Goal: Task Accomplishment & Management: Use online tool/utility

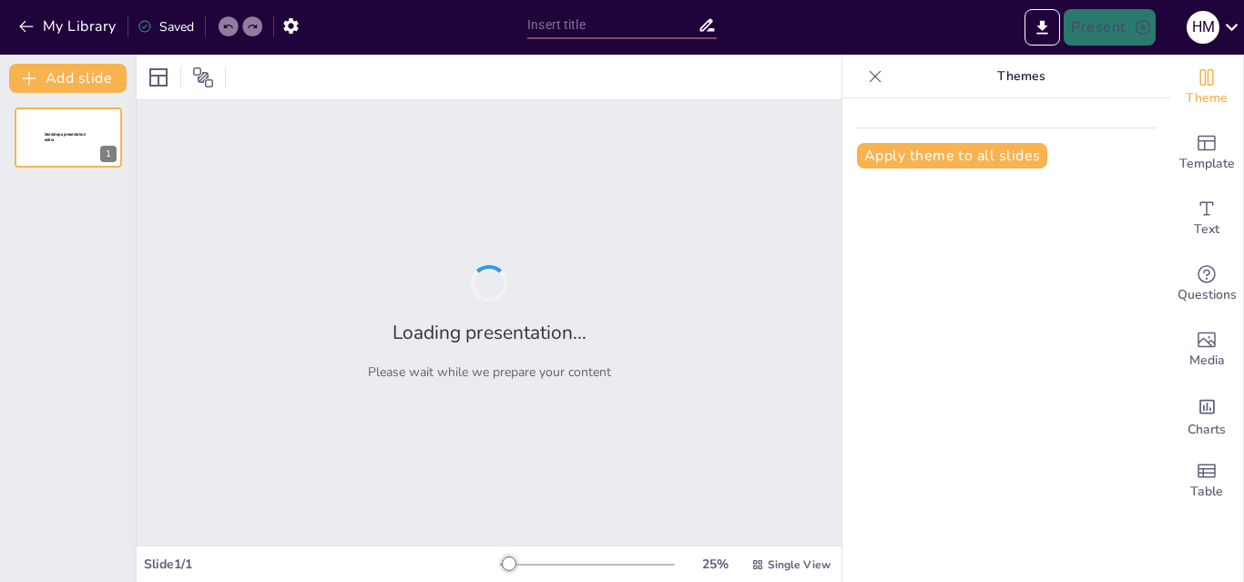
type input "Stratégies Avancées pour l'Automatisation des Tests et la Gestion des Anomalies"
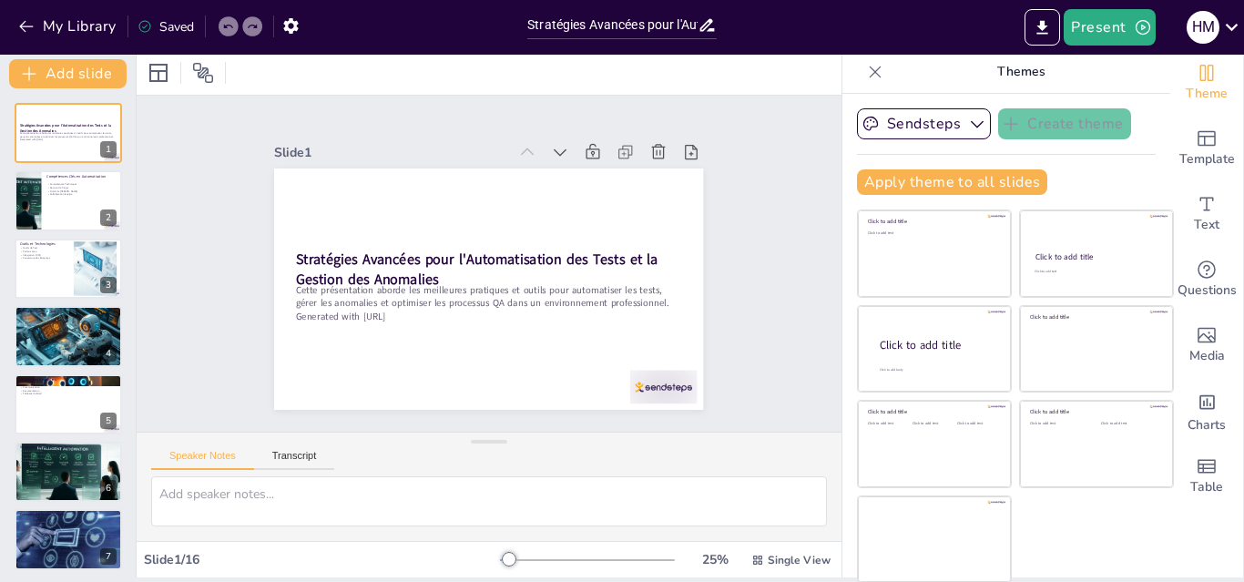
scroll to position [5, 0]
checkbox input "true"
click at [55, 199] on div at bounding box center [68, 200] width 109 height 62
type textarea "La maîtrise des outils comme JIRA et [PERSON_NAME] est indispensable pour autom…"
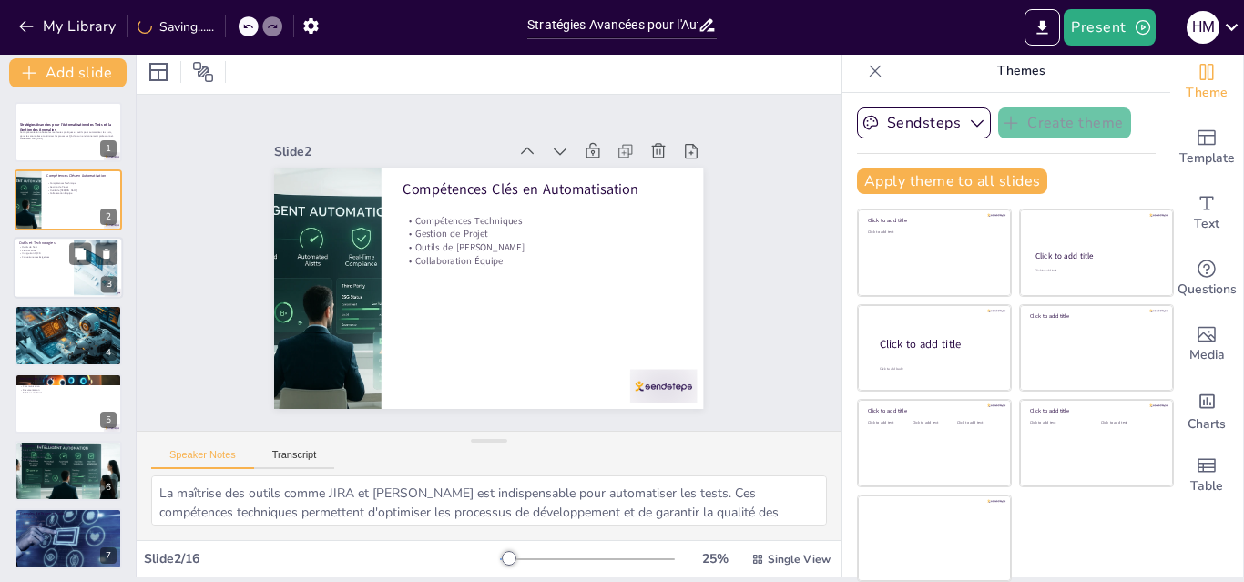
checkbox input "true"
click at [36, 252] on p "Intégration CI/CD" at bounding box center [43, 253] width 49 height 4
type textarea "Les outils comme Selenium et Katalon sont incontournables pour automatiser les …"
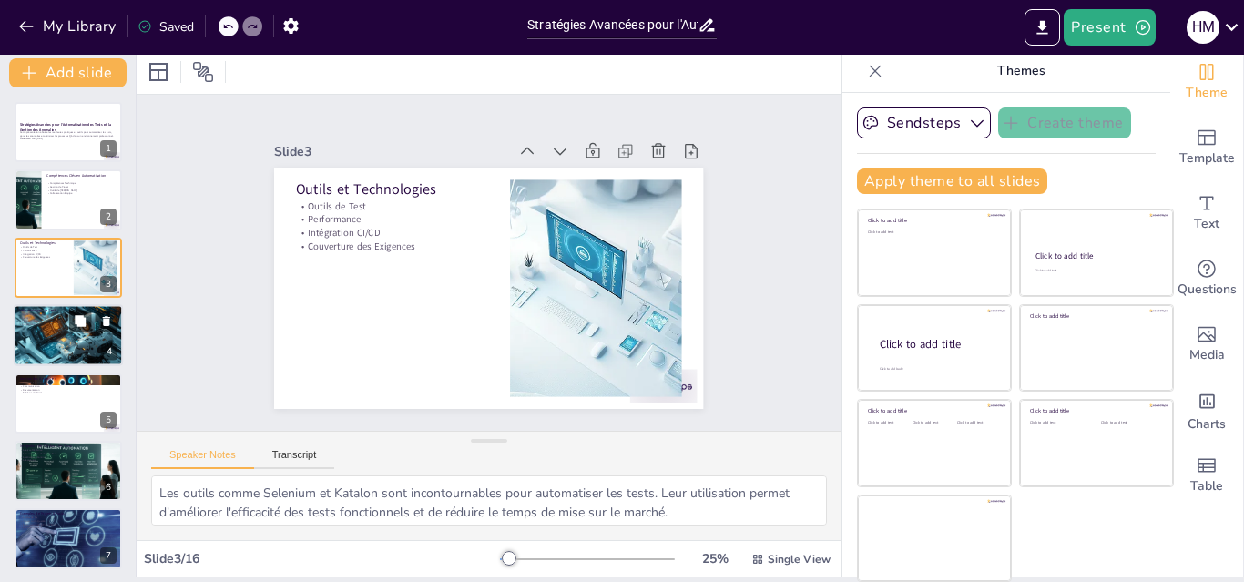
checkbox input "true"
click at [68, 340] on div at bounding box center [68, 335] width 109 height 63
type textarea "L'adoption de méthodologies Agile permet une flexibilité dans le processus de d…"
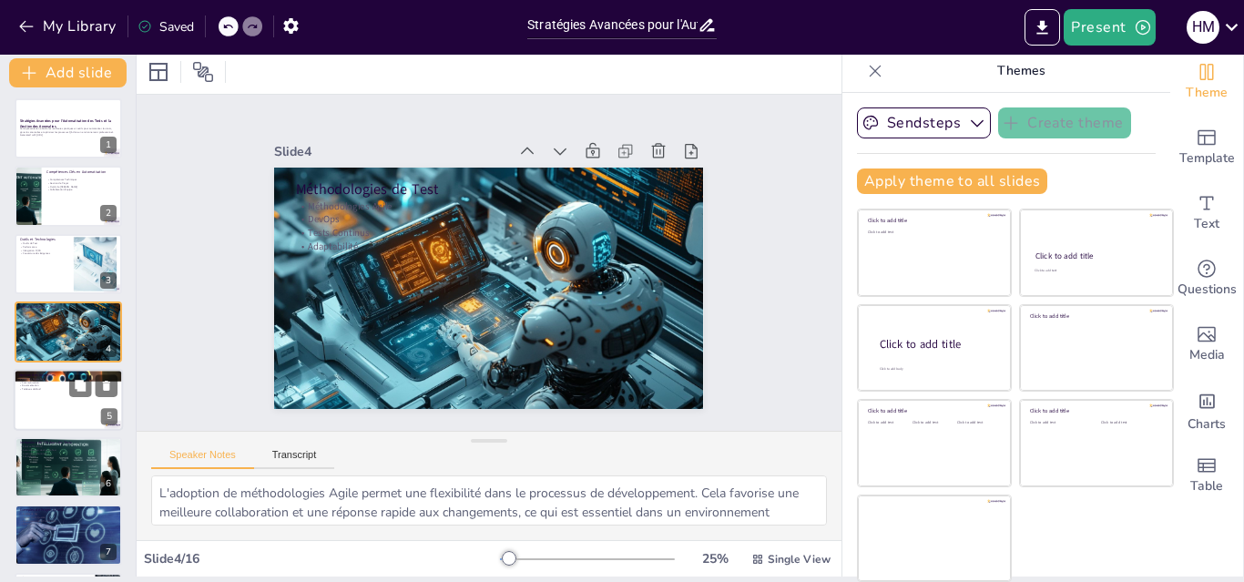
checkbox input "true"
click at [36, 397] on div at bounding box center [68, 400] width 109 height 62
type textarea "Un suivi rigoureux des anomalies est essentiel pour garantir leur résolution ra…"
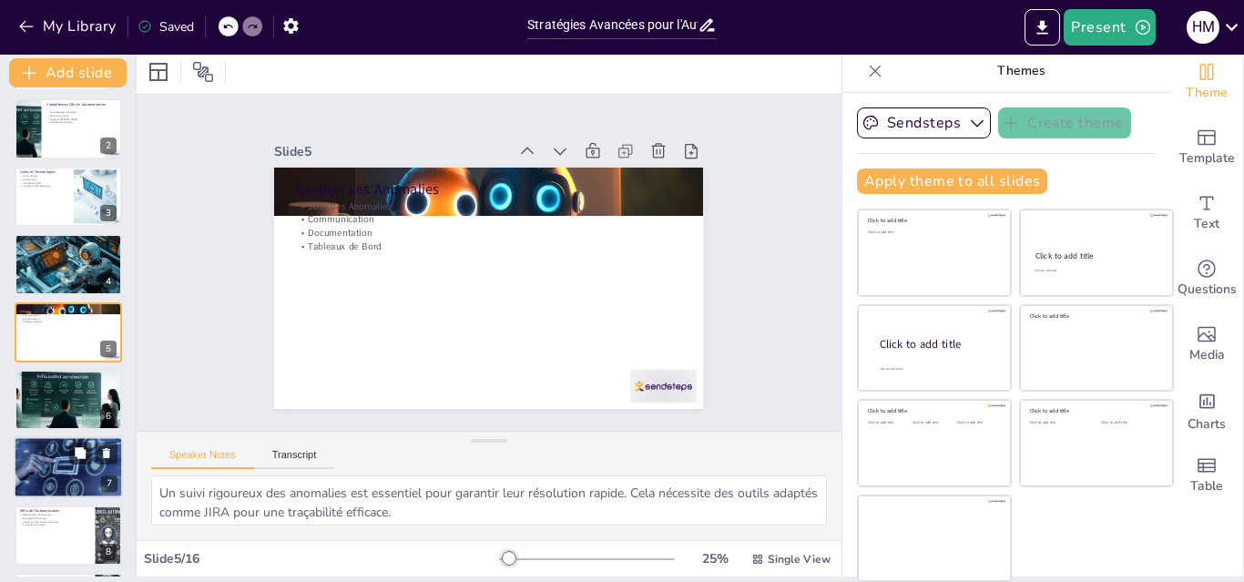
checkbox input "true"
click at [33, 462] on div at bounding box center [68, 467] width 109 height 73
type textarea "Les études de cas fournissent des exemples concrets de la manière dont l'automa…"
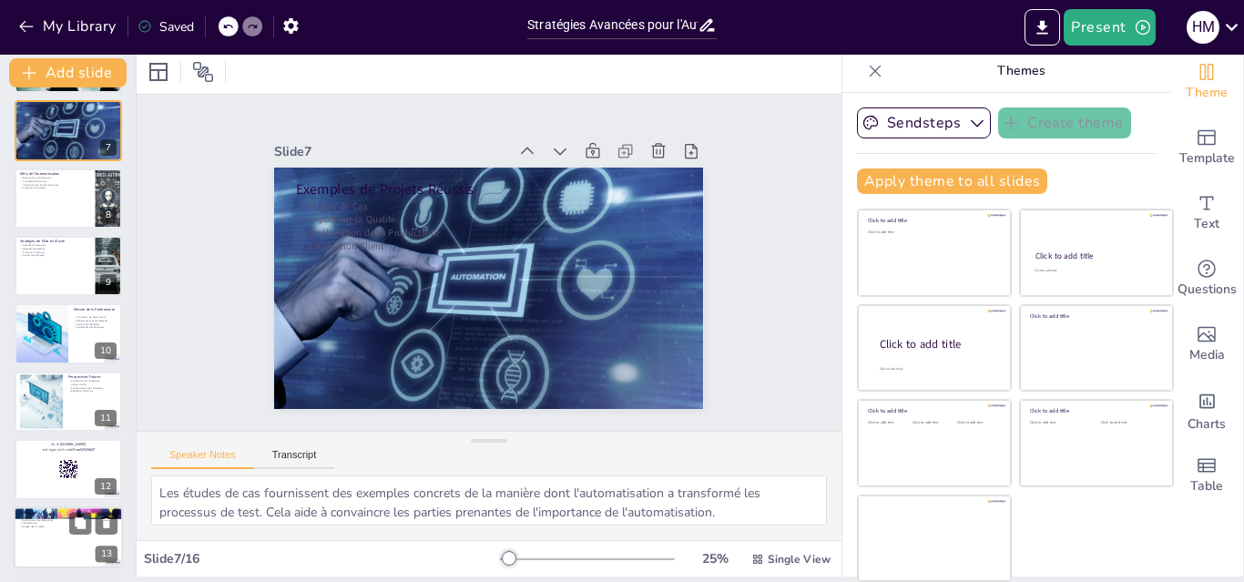
scroll to position [343, 0]
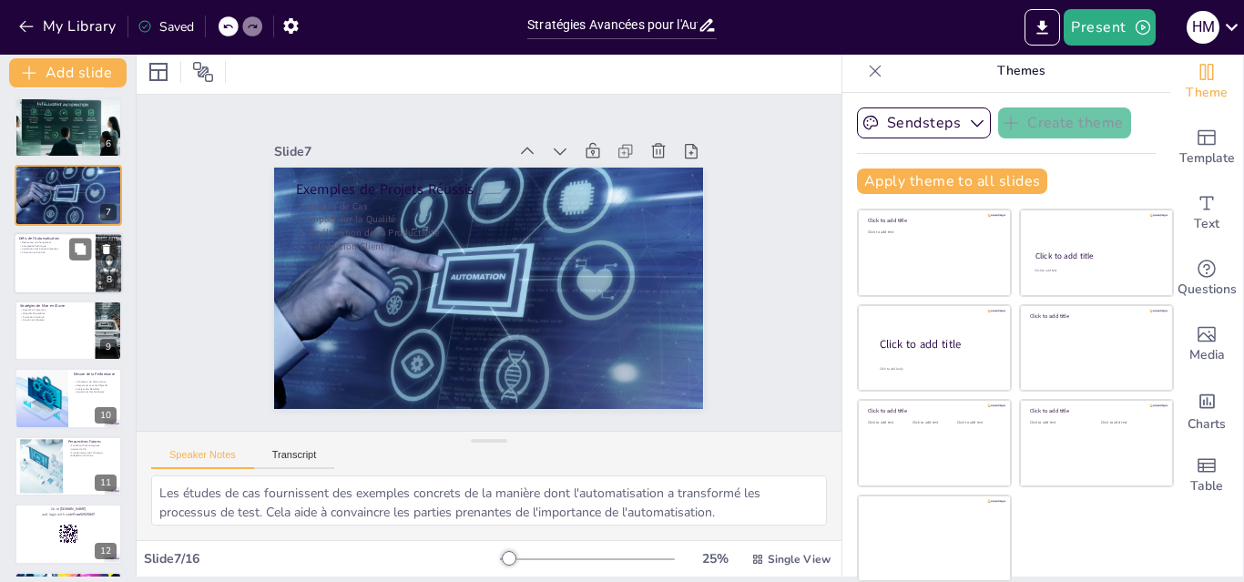
checkbox input "true"
click at [50, 269] on div at bounding box center [68, 263] width 109 height 62
type textarea "La résistance au changement est un défi majeur lors de l'implémentation de l'au…"
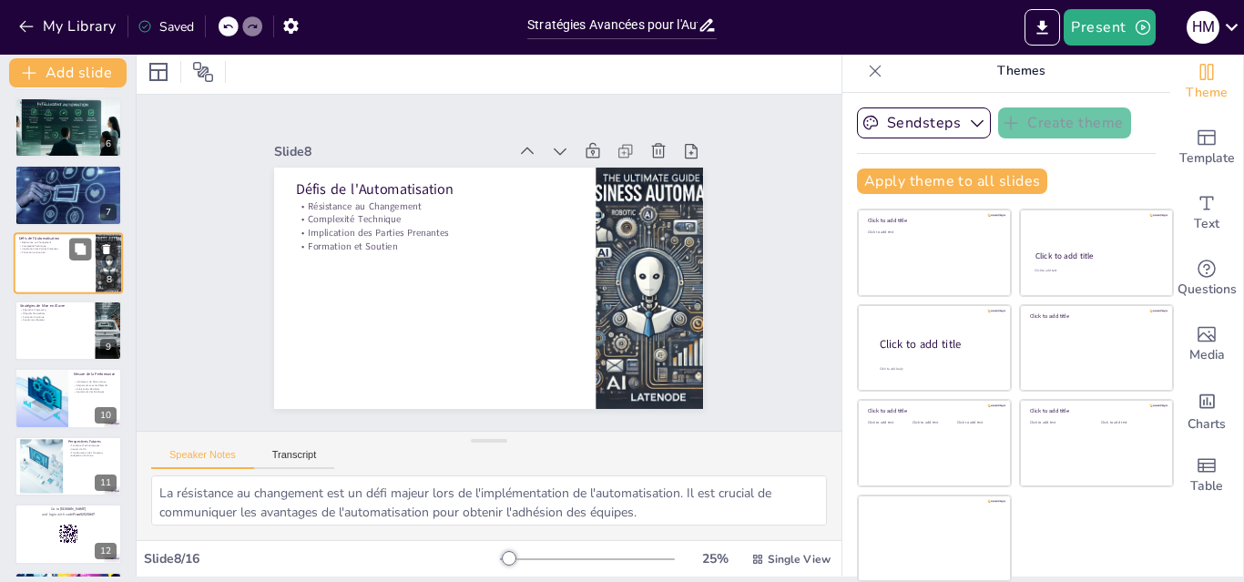
scroll to position [274, 0]
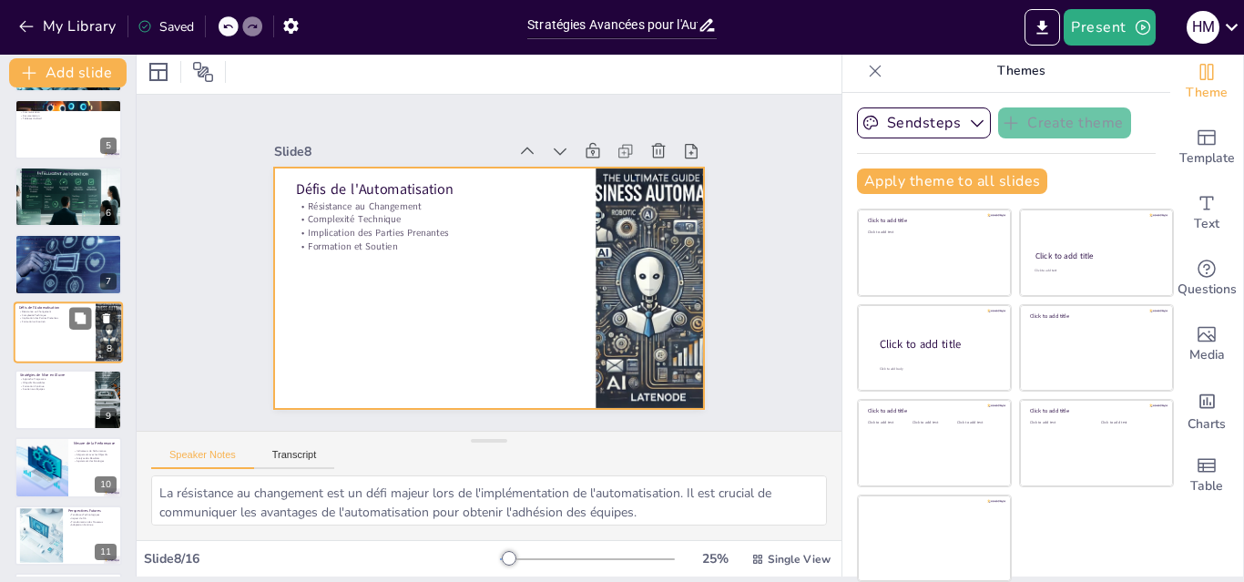
click at [67, 336] on div at bounding box center [68, 332] width 109 height 62
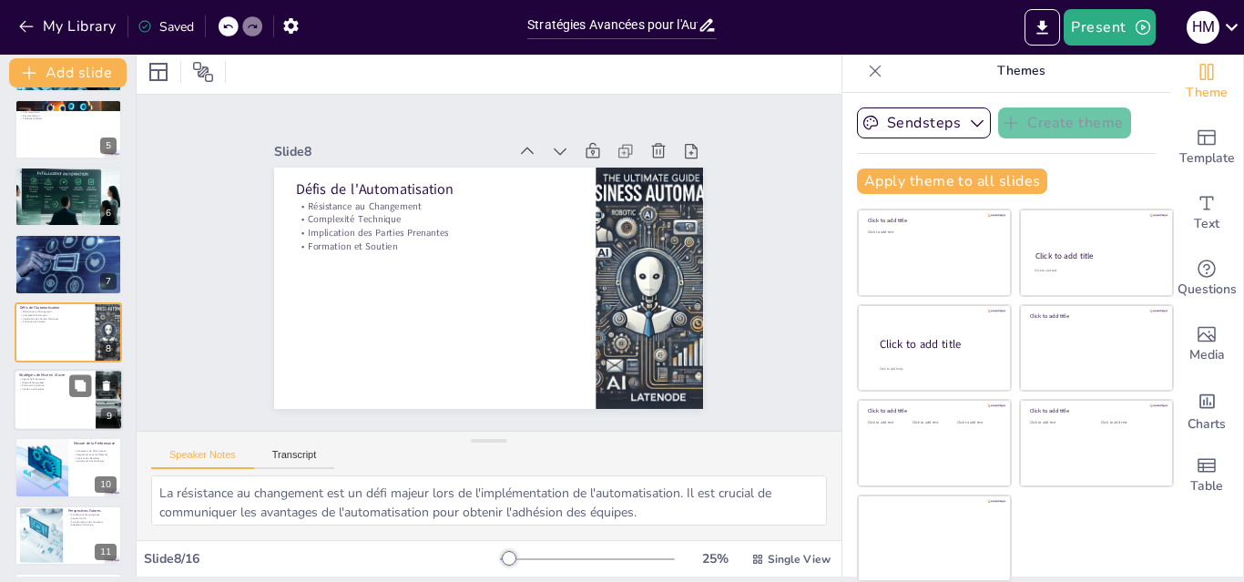
checkbox input "true"
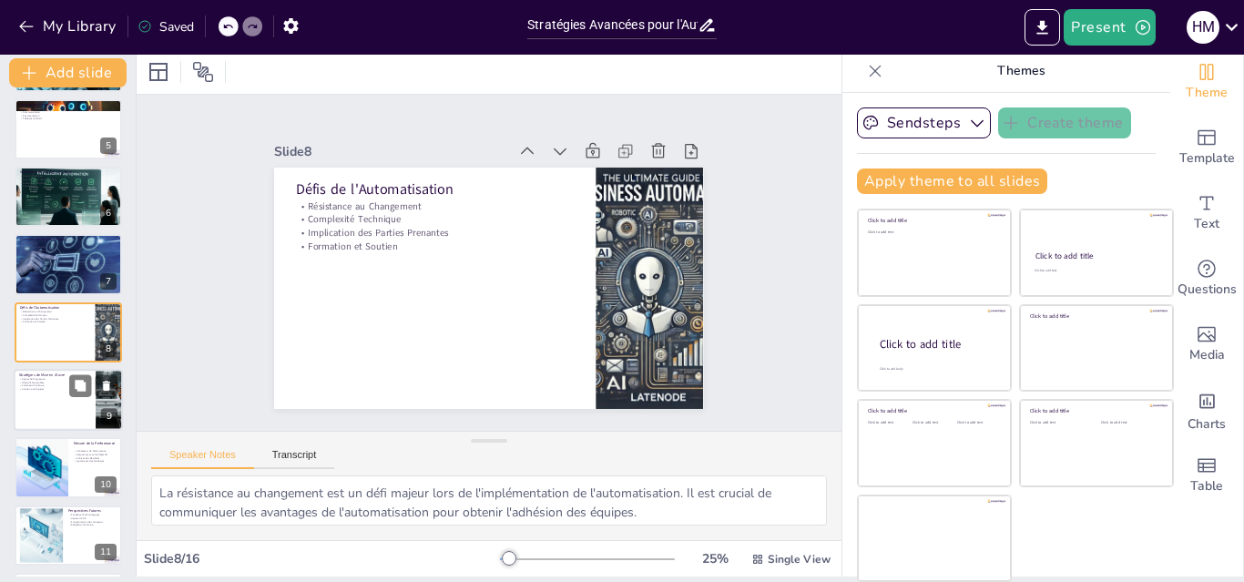
checkbox input "true"
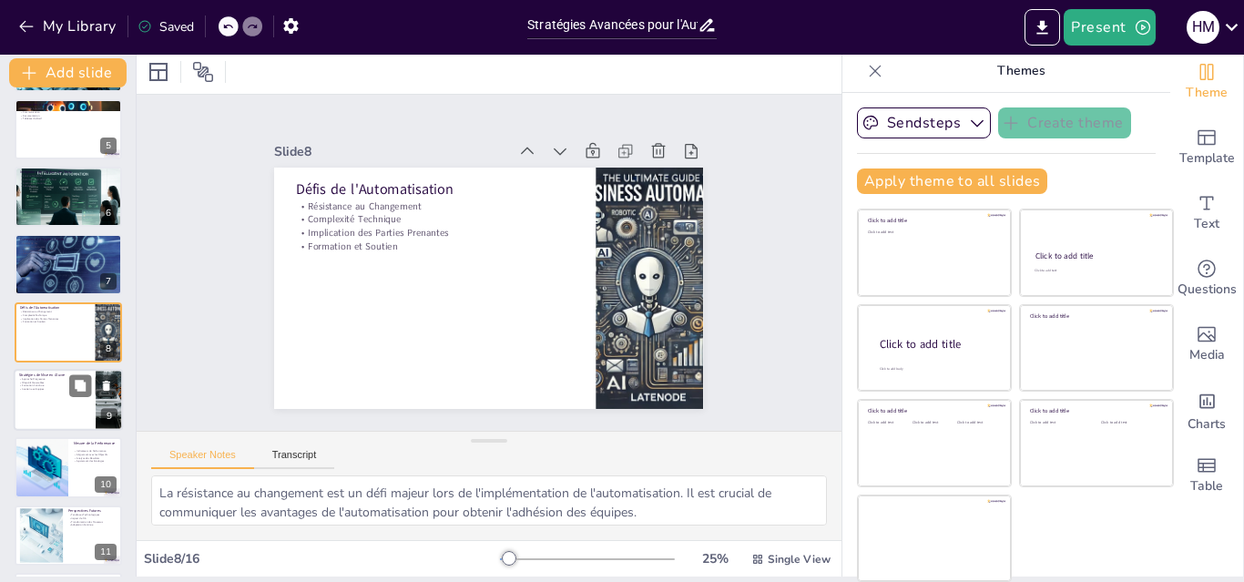
click at [38, 385] on p "Formation Continue" at bounding box center [54, 386] width 71 height 4
type textarea "Une approche progressive pour introduire l'automatisation aide à minimiser les …"
checkbox input "true"
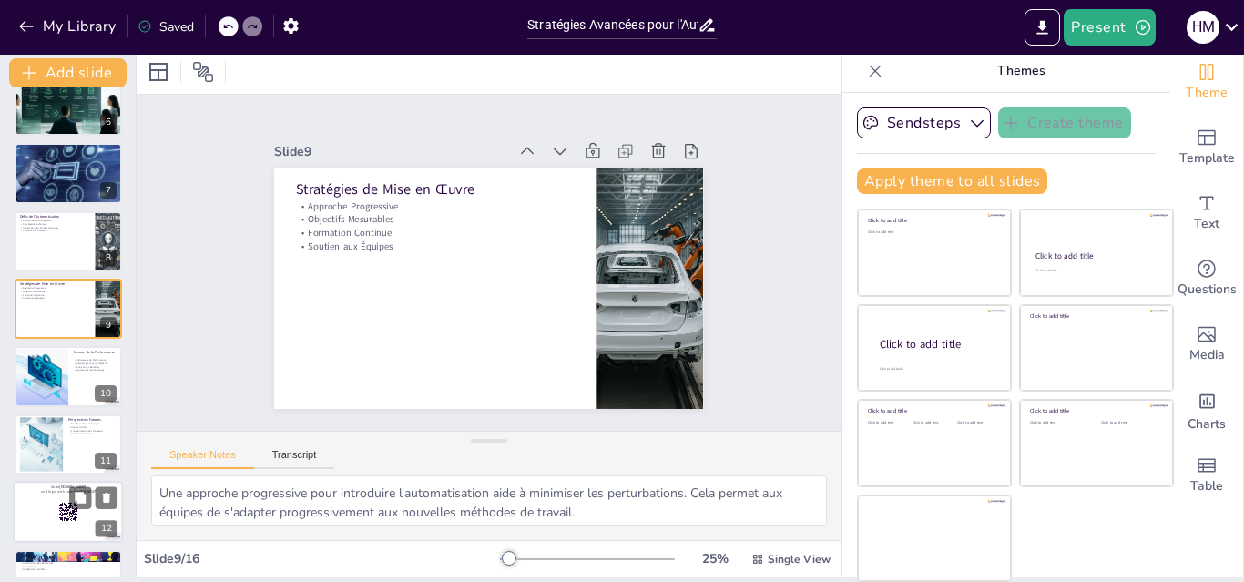
checkbox input "true"
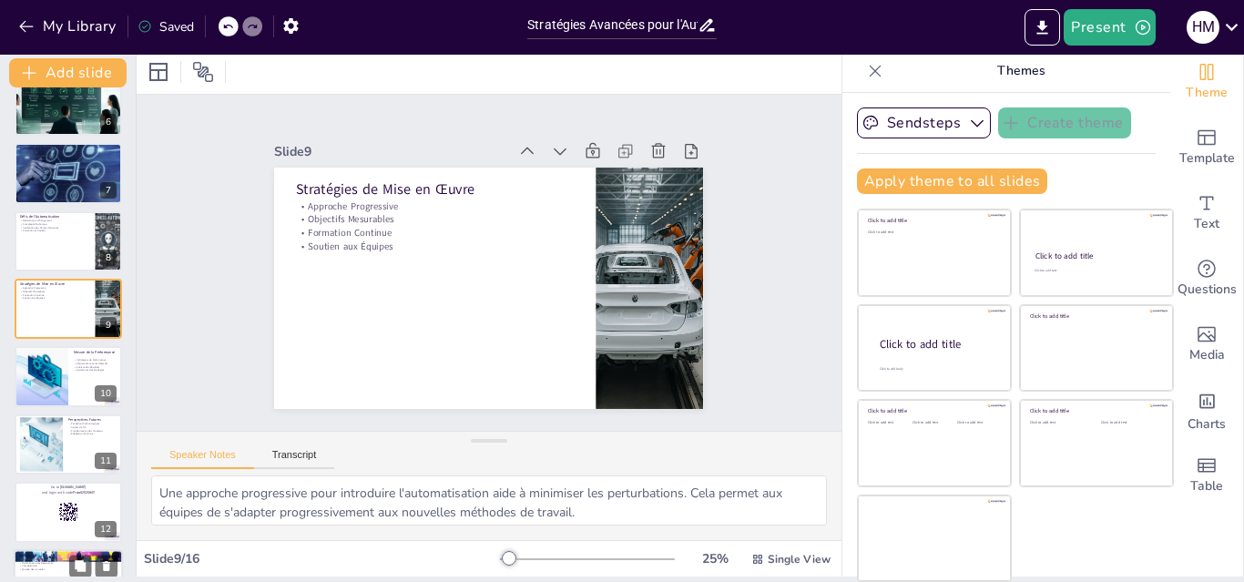
checkbox input "true"
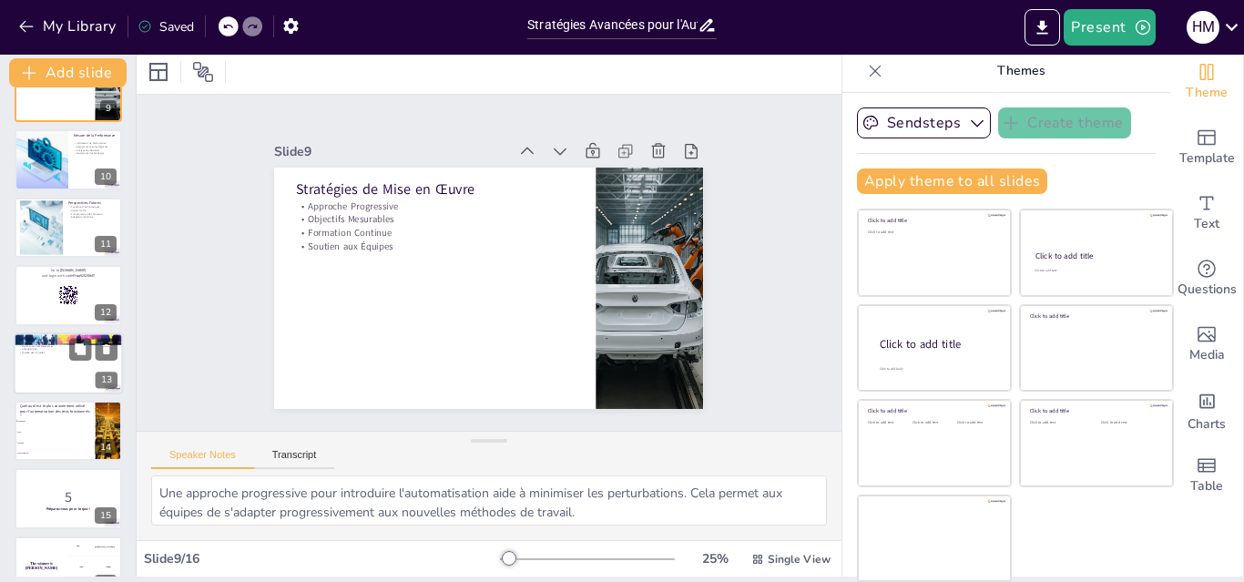
checkbox input "true"
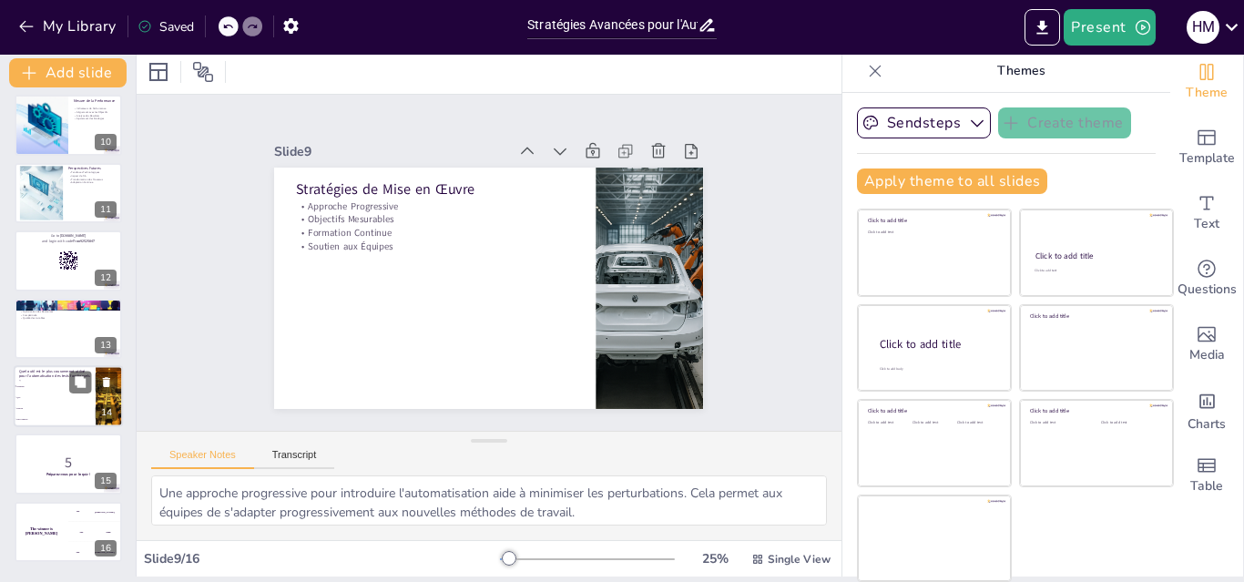
checkbox input "true"
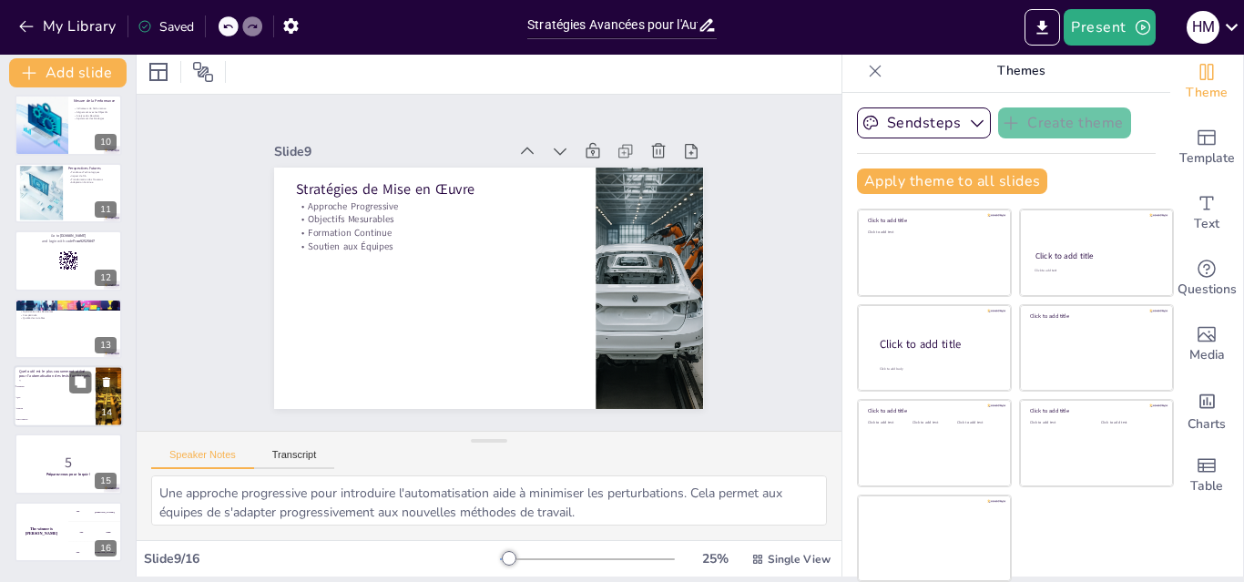
checkbox input "true"
click at [45, 383] on li "Selenium" at bounding box center [55, 386] width 82 height 11
type textarea "La réponse correcte est Selenium, qui est largement reconnu pour son efficacité…"
checkbox input "true"
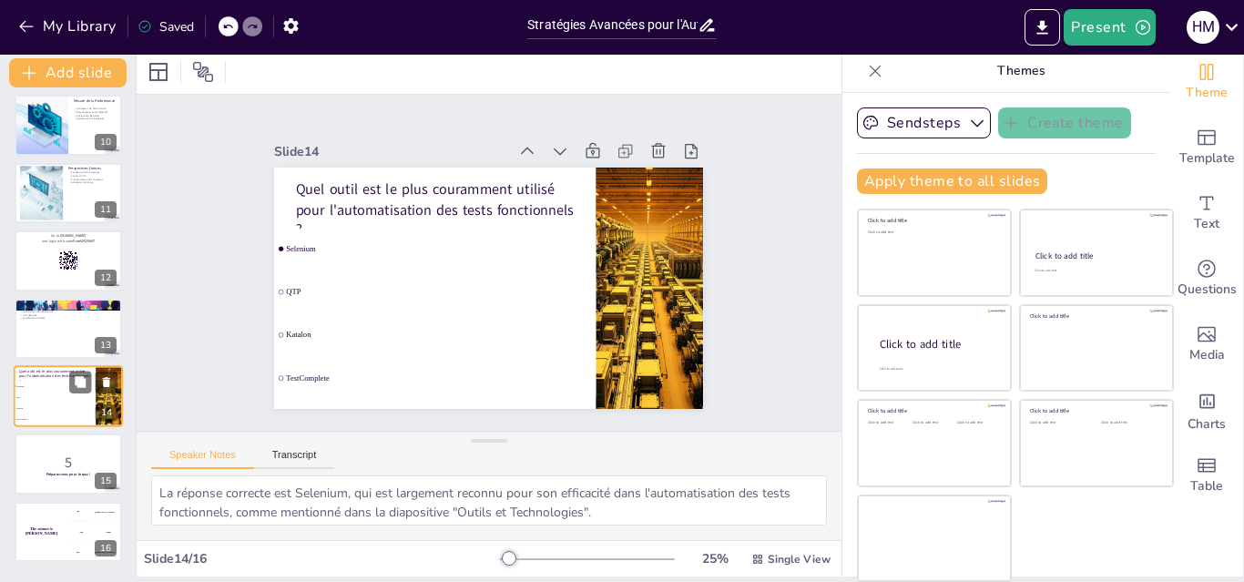
checkbox input "true"
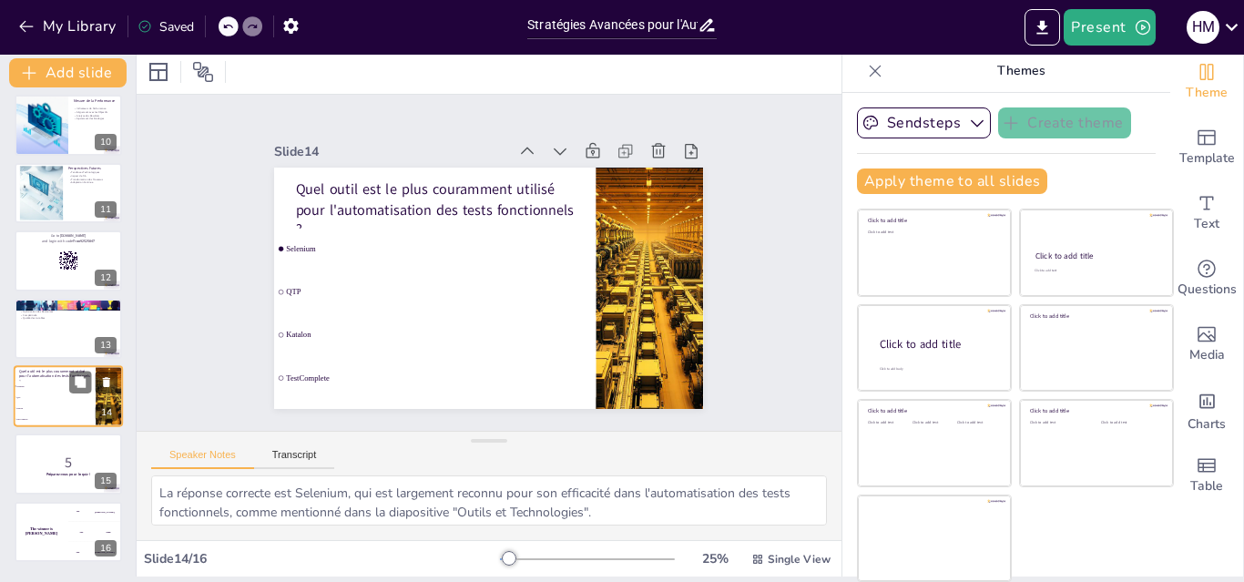
checkbox input "true"
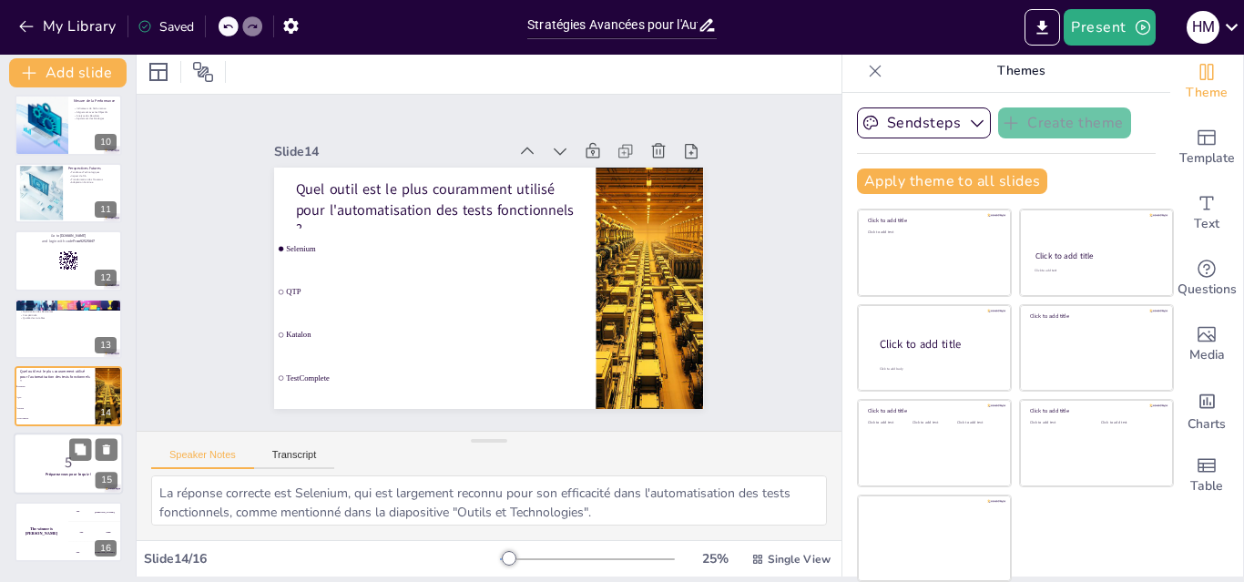
click at [46, 462] on p "5" at bounding box center [68, 462] width 98 height 20
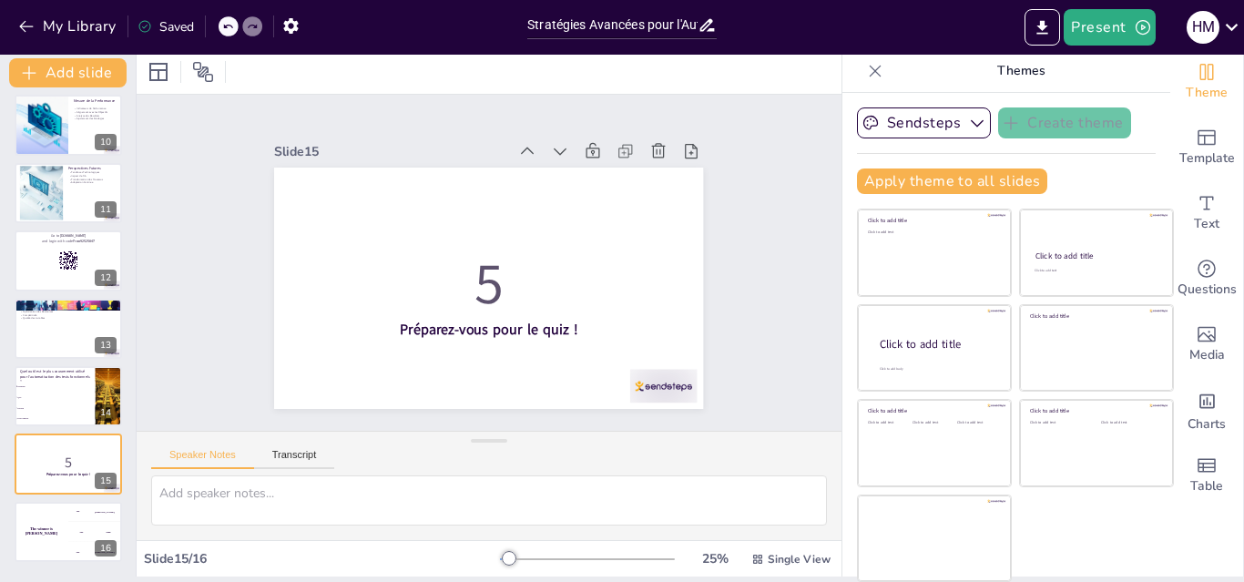
checkbox input "true"
